Goal: Find specific page/section: Find specific page/section

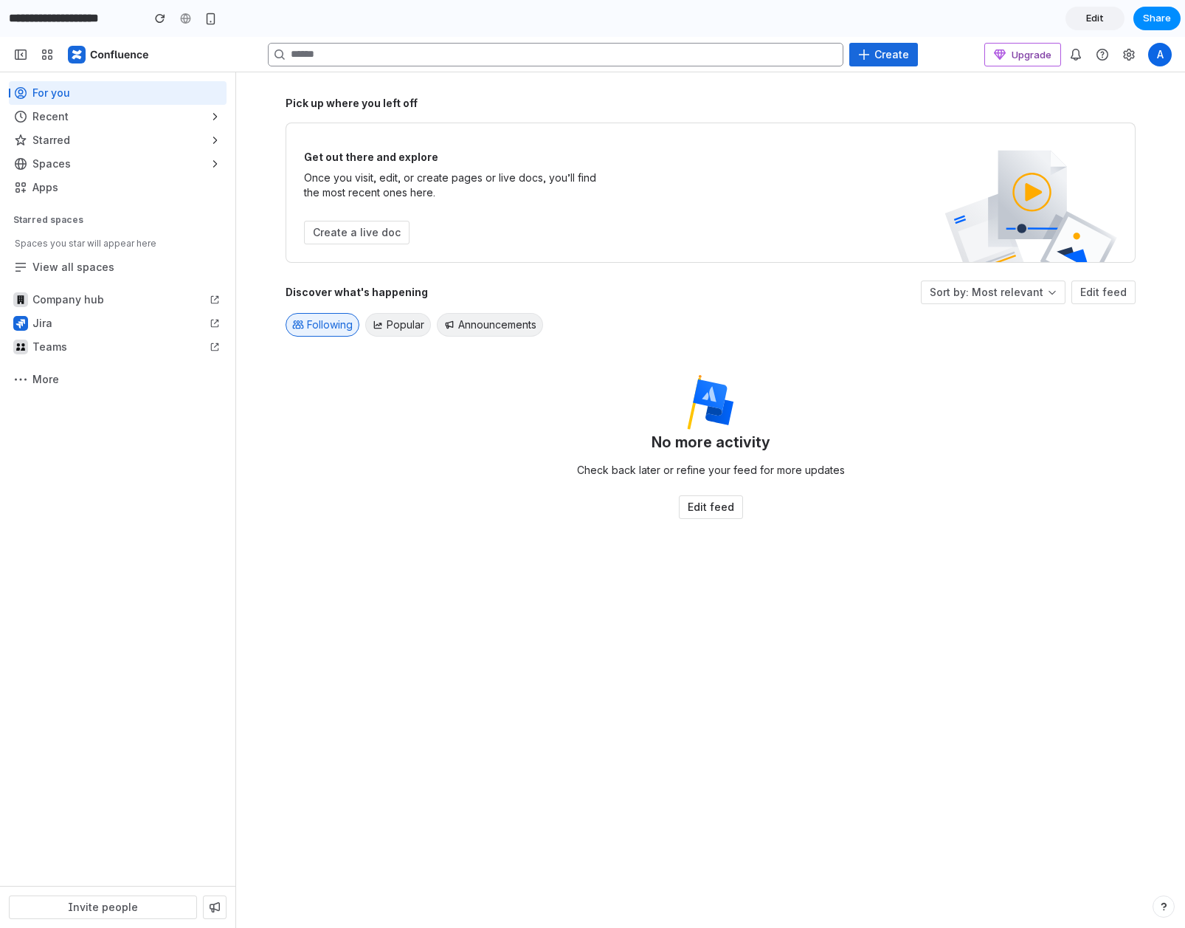
click at [82, 9] on input "**********" at bounding box center [71, 18] width 131 height 27
